Goal: Check status: Check status

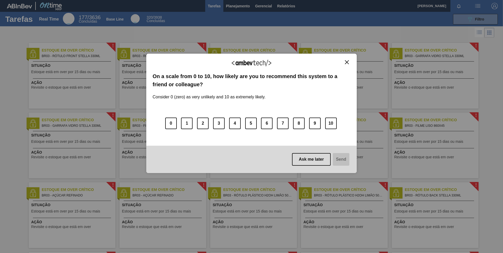
click at [344, 62] on div "We appreciate your feedback!" at bounding box center [252, 66] width 198 height 12
click at [351, 61] on div "We appreciate your feedback! On a scale from 0 to 10, how likely are you to rec…" at bounding box center [251, 114] width 211 height 120
click at [349, 61] on img "Close" at bounding box center [347, 62] width 4 height 4
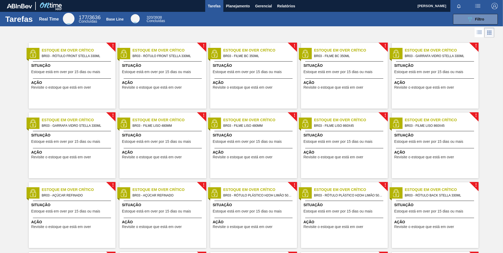
click at [345, 61] on div "! Estoque em Over Crítico BR03 - FILME BC 350ML Situação Estoque está em over p…" at bounding box center [344, 76] width 87 height 66
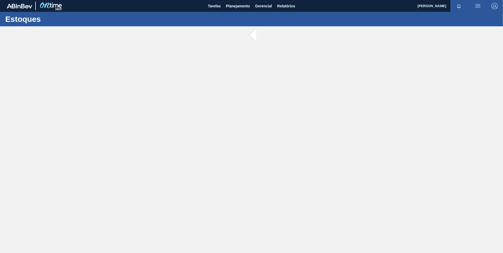
drag, startPoint x: 167, startPoint y: 107, endPoint x: 173, endPoint y: 77, distance: 30.8
click at [165, 103] on main "Tarefas Planejamento Gerencial Relatórios [PERSON_NAME] Marcar todas como lido …" at bounding box center [251, 126] width 503 height 253
click at [239, 7] on span "Planejamento" at bounding box center [238, 6] width 24 height 6
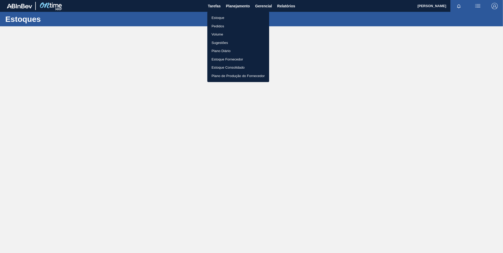
click at [219, 23] on li "Pedidos" at bounding box center [238, 26] width 62 height 8
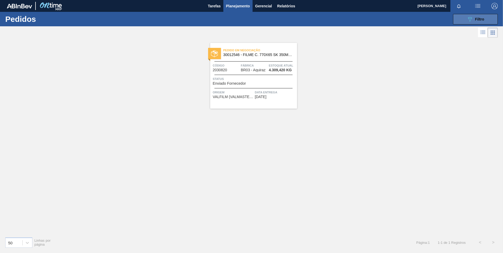
click at [471, 18] on icon "089F7B8B-B2A5-4AFE-B5C0-19BA573D28AC" at bounding box center [470, 19] width 6 height 6
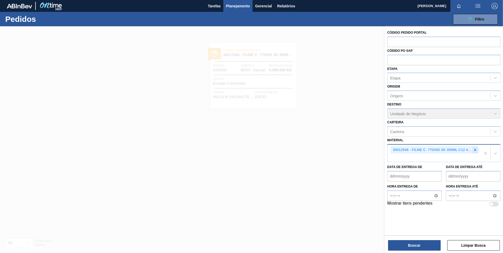
click at [477, 149] on icon at bounding box center [476, 150] width 4 height 4
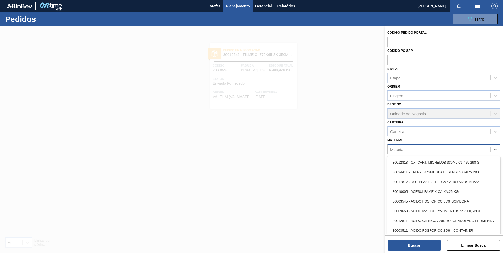
click at [476, 149] on div "Material" at bounding box center [439, 150] width 103 height 8
paste input "30003588"
type input "30003588"
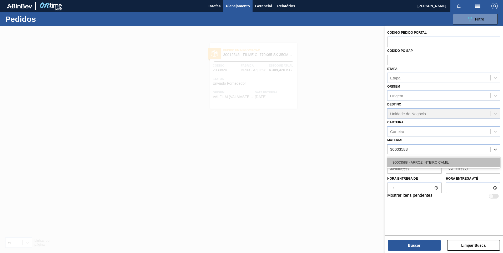
click at [437, 162] on div "30003588 - ARROZ INTEIRO CAMIL" at bounding box center [444, 163] width 113 height 10
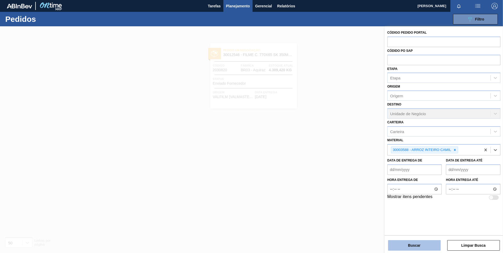
click at [414, 244] on button "Buscar" at bounding box center [414, 245] width 53 height 11
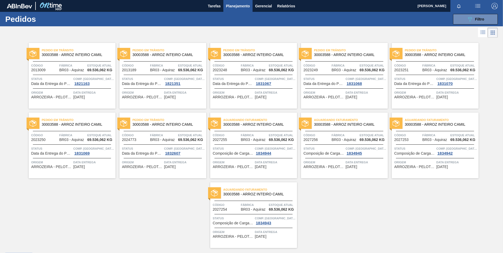
click at [182, 59] on div "Pedido em Trânsito 30003588 - ARROZ INTEIRO CAMIL Código 2013189 Fábrica BR03 -…" at bounding box center [163, 76] width 87 height 66
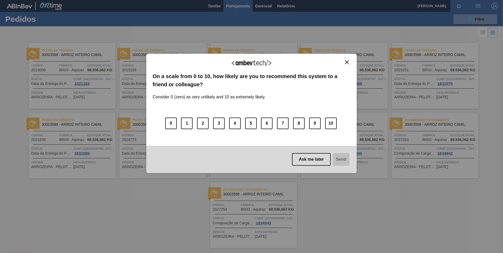
click at [348, 63] on img "Close" at bounding box center [347, 62] width 4 height 4
